Goal: Check status: Check status

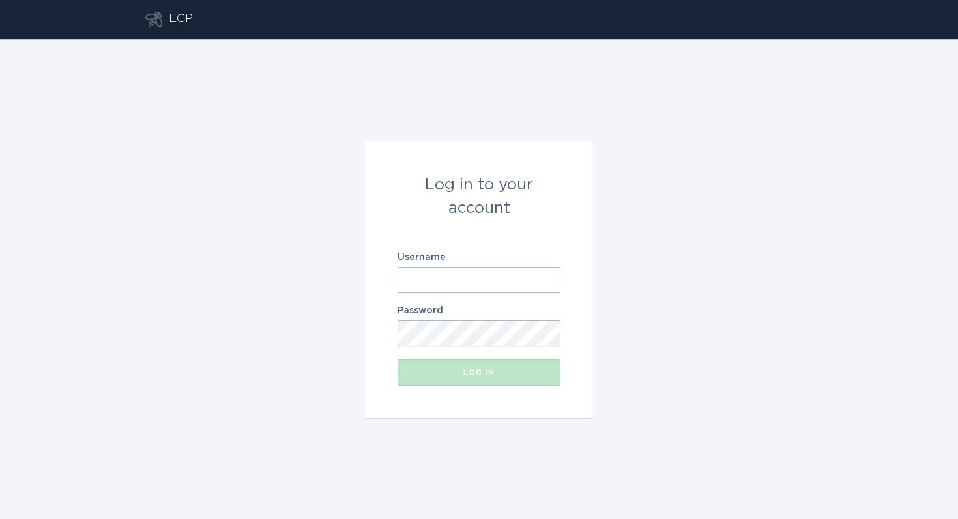
click at [454, 282] on input "Username" at bounding box center [479, 280] width 163 height 26
click at [0, 519] on com-1password-button at bounding box center [0, 519] width 0 height 0
click at [474, 284] on input "Username" at bounding box center [479, 280] width 163 height 26
click at [0, 519] on com-1password-button at bounding box center [0, 519] width 0 height 0
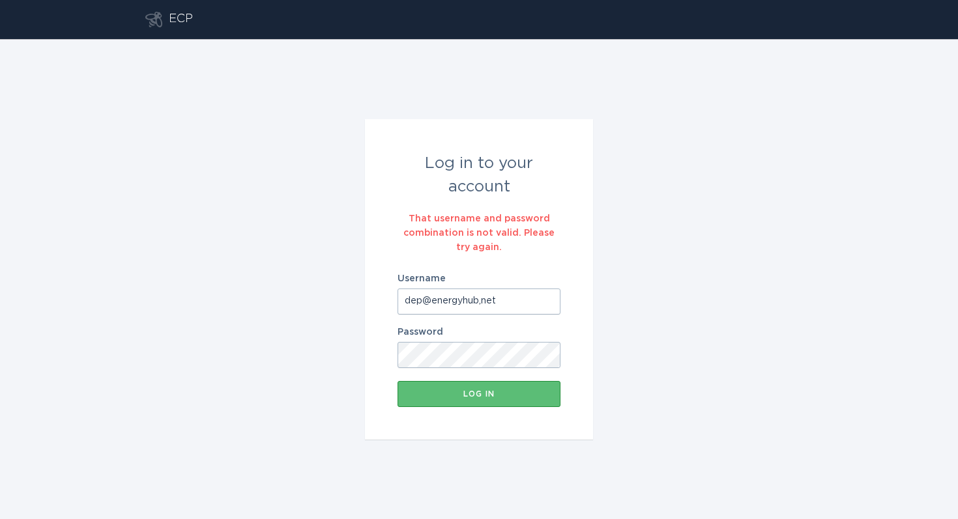
click at [476, 441] on div "Log in to your account That username and password combination is not valid. Ple…" at bounding box center [479, 279] width 958 height 480
click at [477, 396] on div "Log in" at bounding box center [479, 394] width 150 height 8
click at [502, 312] on input "dep@energyhub,net" at bounding box center [479, 302] width 163 height 26
click at [482, 303] on input "dep@energyhub,net" at bounding box center [479, 302] width 163 height 26
type input "[EMAIL_ADDRESS][DOMAIN_NAME]"
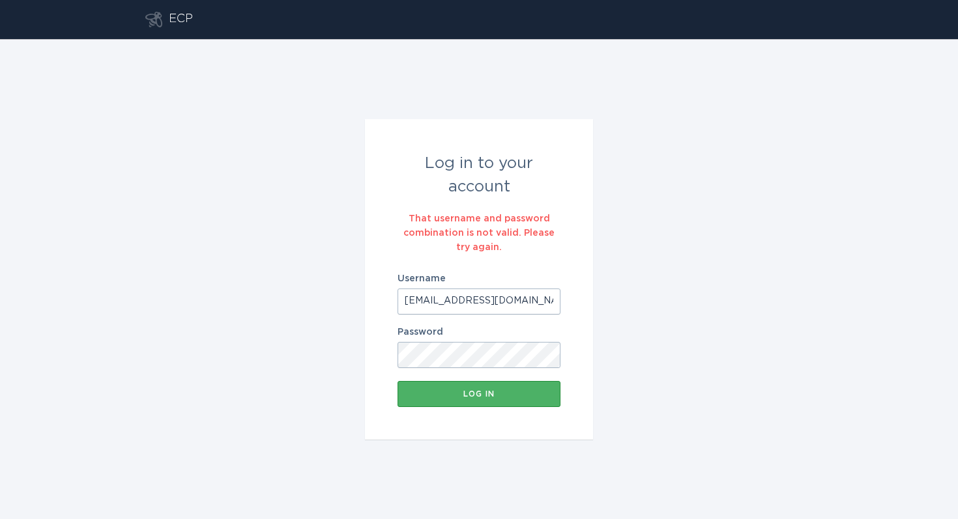
click at [495, 399] on button "Log in" at bounding box center [479, 394] width 163 height 26
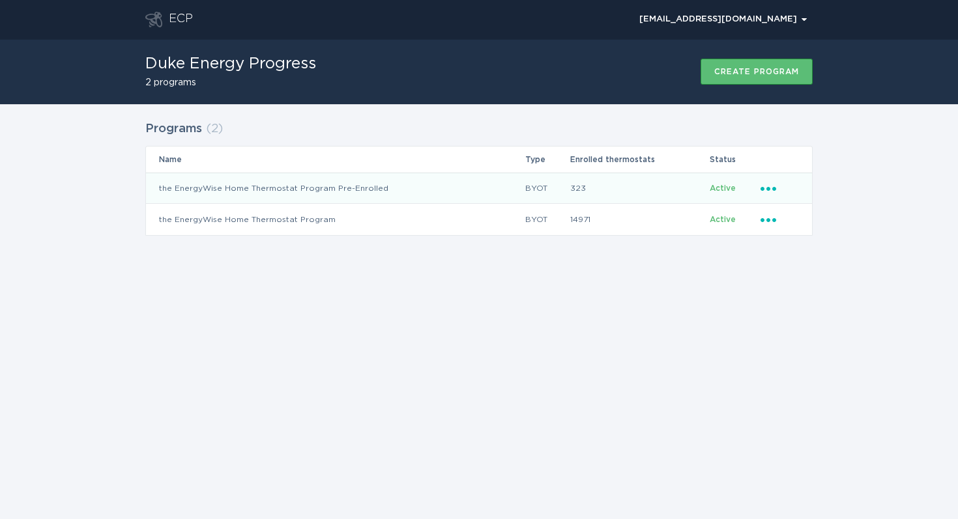
click at [757, 179] on td "Active" at bounding box center [734, 188] width 51 height 31
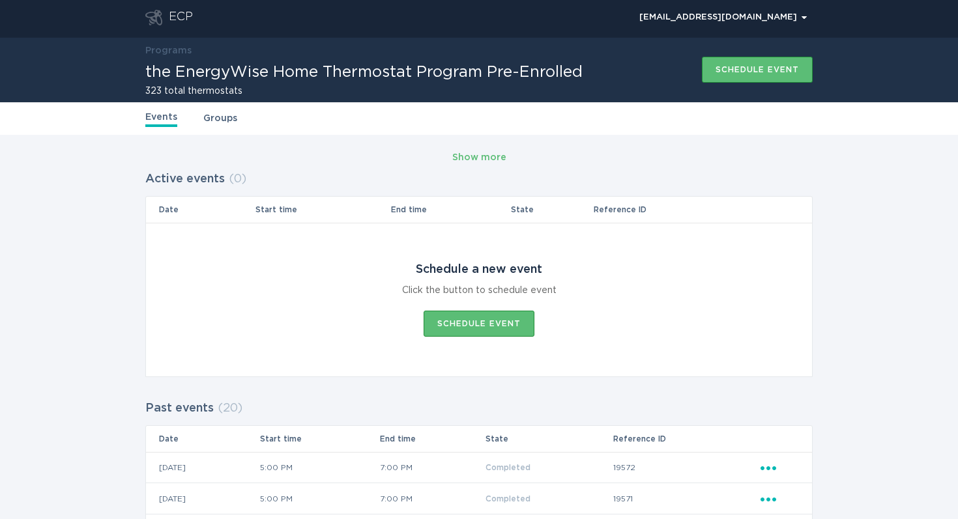
scroll to position [3, 0]
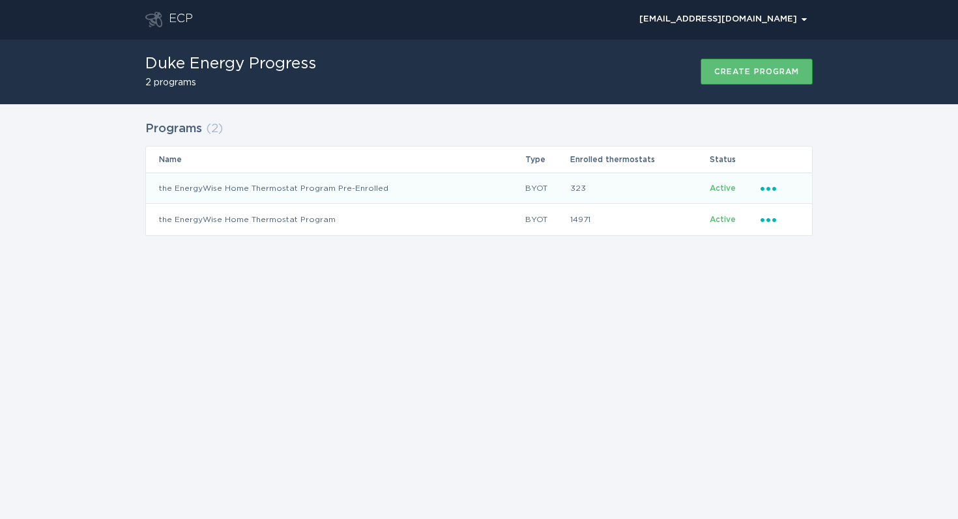
click at [769, 187] on icon "Popover menu" at bounding box center [769, 189] width 16 height 4
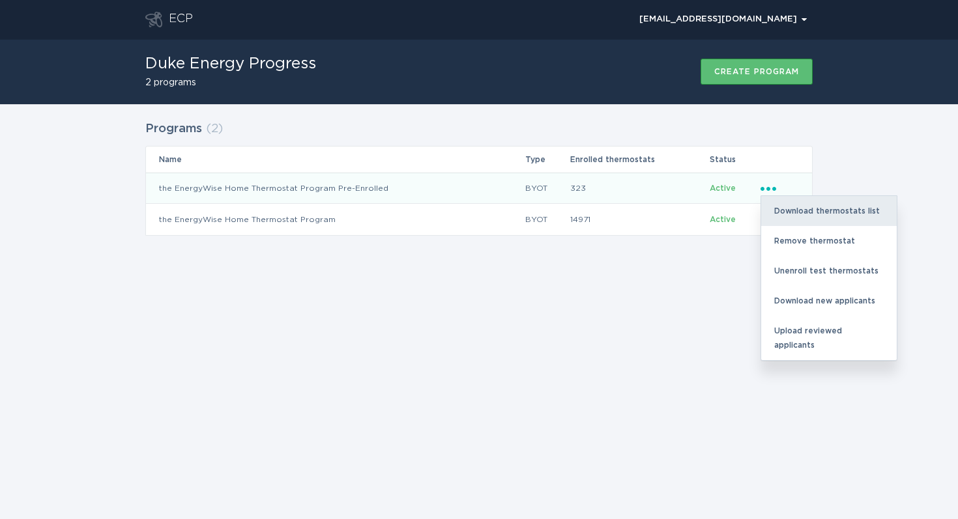
click at [785, 209] on div "Download thermostats list" at bounding box center [829, 211] width 136 height 30
